Goal: Go to known website: Access a specific website the user already knows

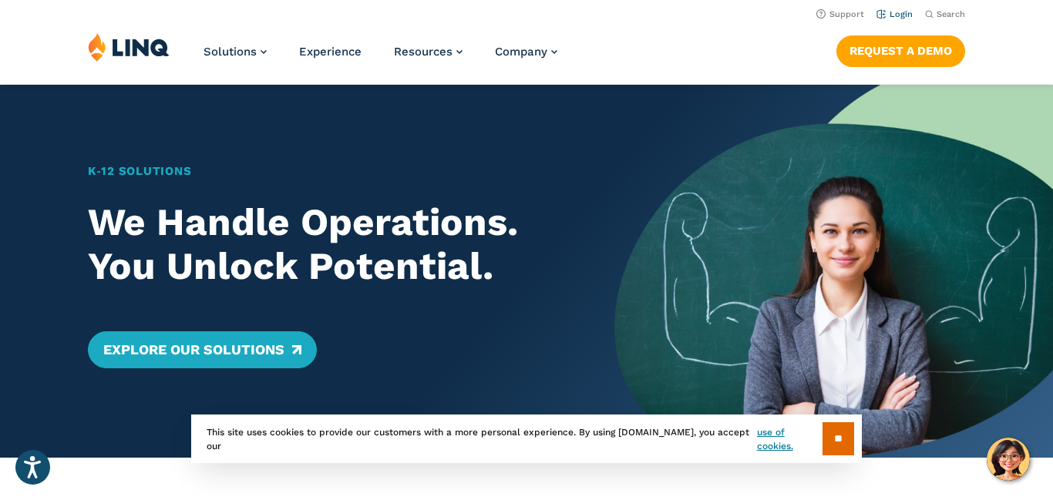
click at [900, 13] on link "Login" at bounding box center [894, 14] width 36 height 10
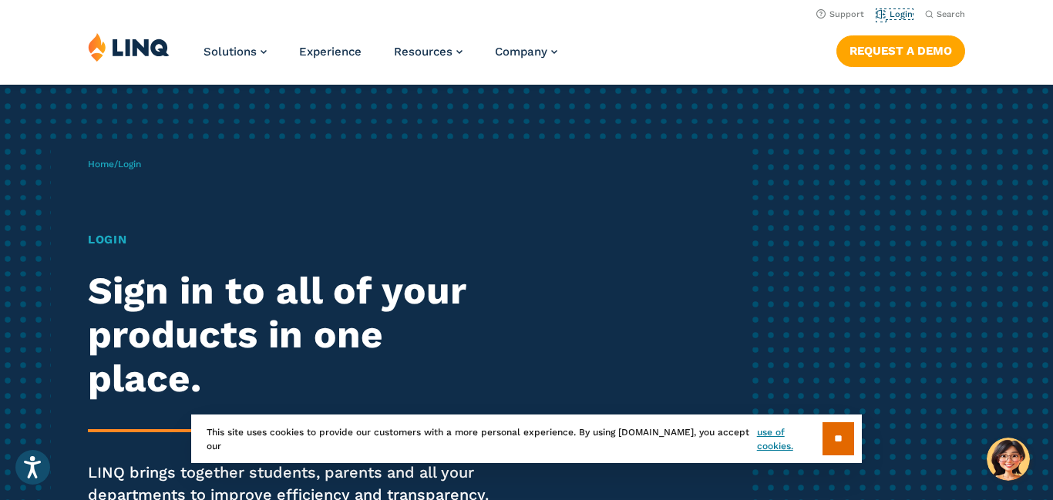
click at [900, 13] on link "Login" at bounding box center [894, 14] width 36 height 10
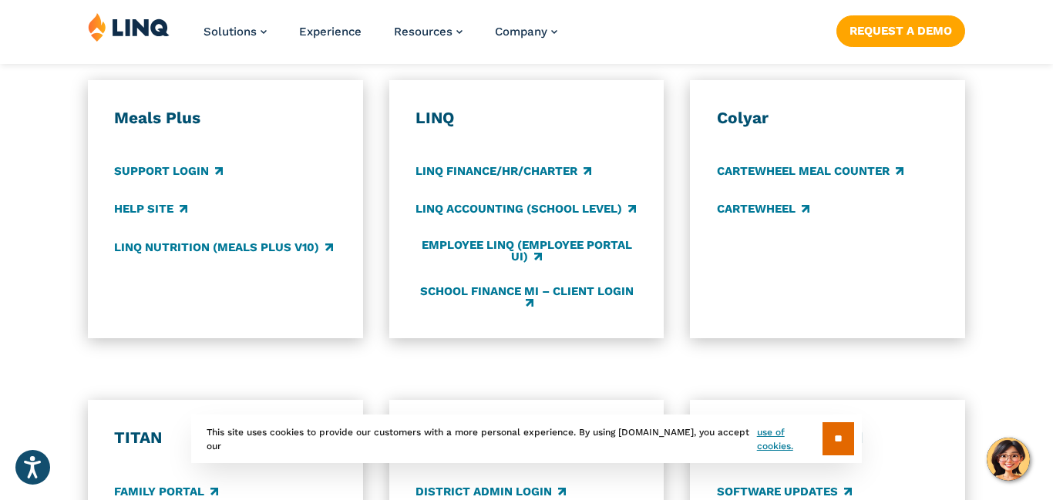
scroll to position [875, 0]
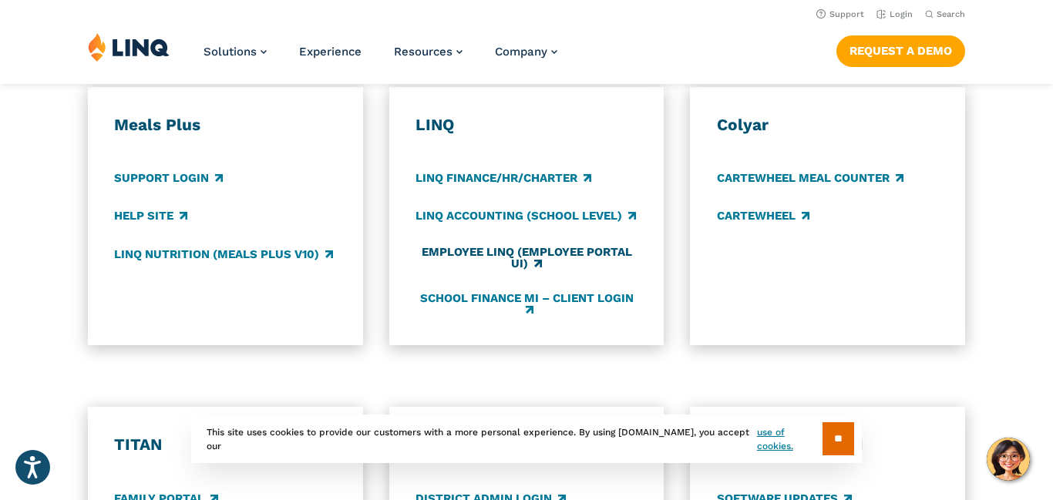
click at [536, 248] on link "Employee LINQ (Employee Portal UI)" at bounding box center [526, 258] width 222 height 25
